Goal: Task Accomplishment & Management: Manage account settings

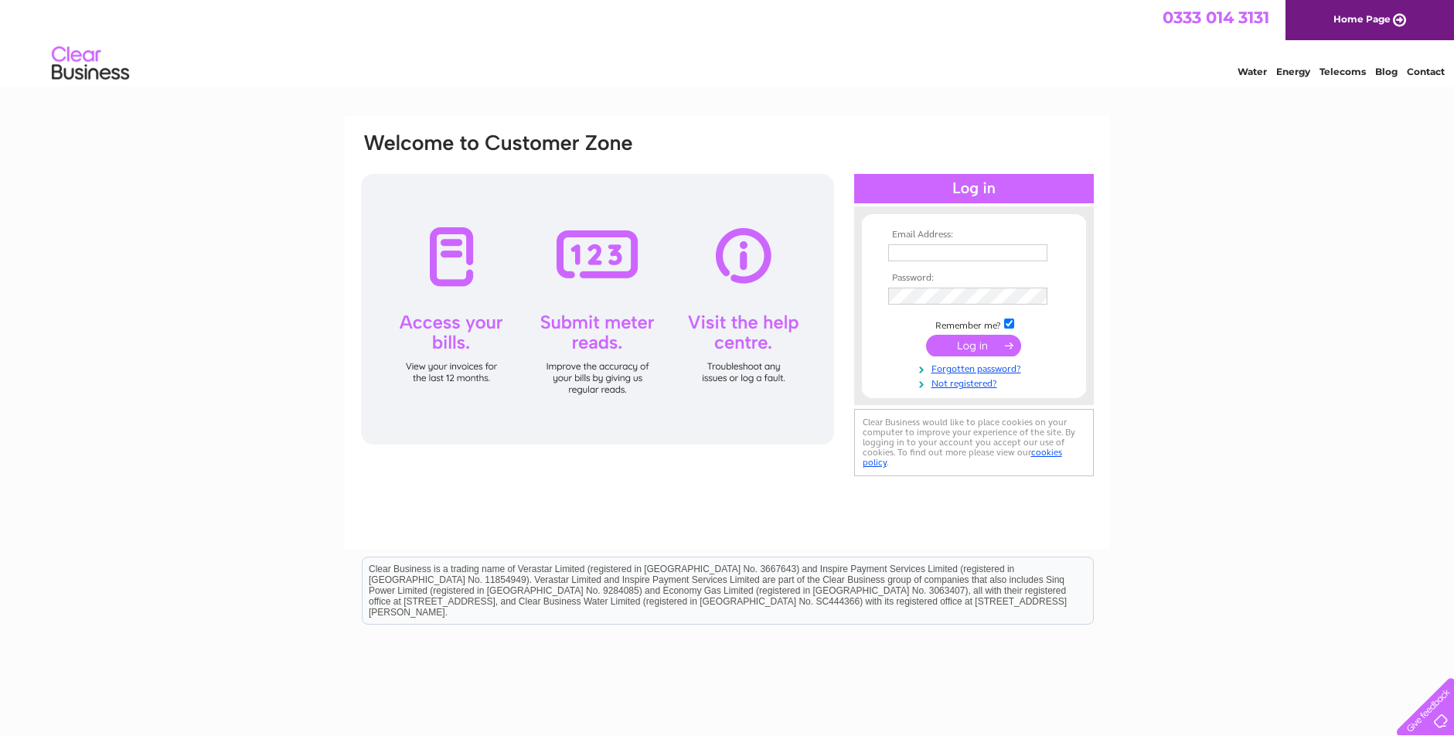
click at [921, 250] on input "text" at bounding box center [967, 252] width 159 height 17
type input "[PERSON_NAME][EMAIL_ADDRESS][PERSON_NAME][DOMAIN_NAME]"
click at [992, 368] on link "Forgotten password?" at bounding box center [975, 369] width 175 height 15
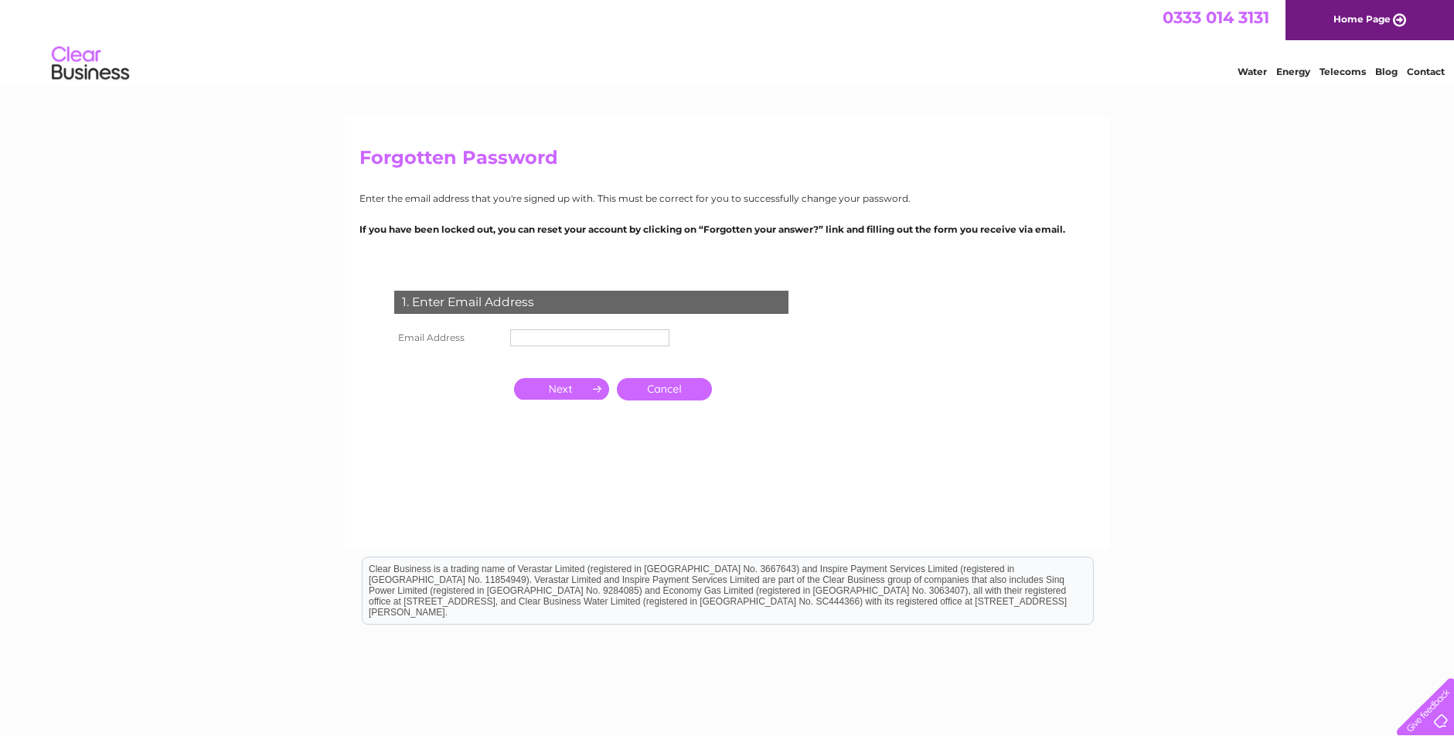
click at [541, 338] on input "text" at bounding box center [589, 337] width 159 height 17
type input "[PERSON_NAME][EMAIL_ADDRESS][PERSON_NAME][DOMAIN_NAME]"
click at [580, 387] on input "button" at bounding box center [561, 391] width 95 height 22
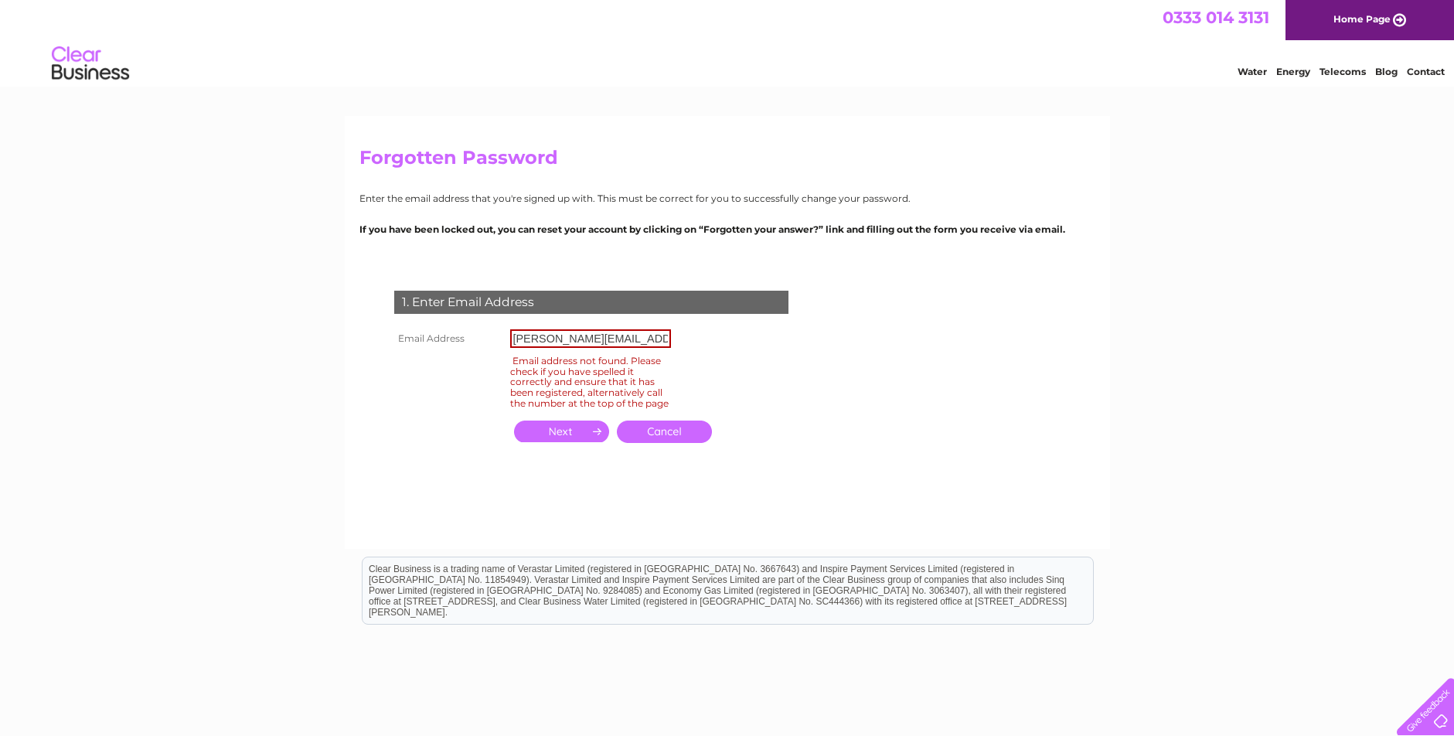
click at [659, 440] on link "Cancel" at bounding box center [664, 432] width 95 height 22
